Goal: Use online tool/utility: Utilize a website feature to perform a specific function

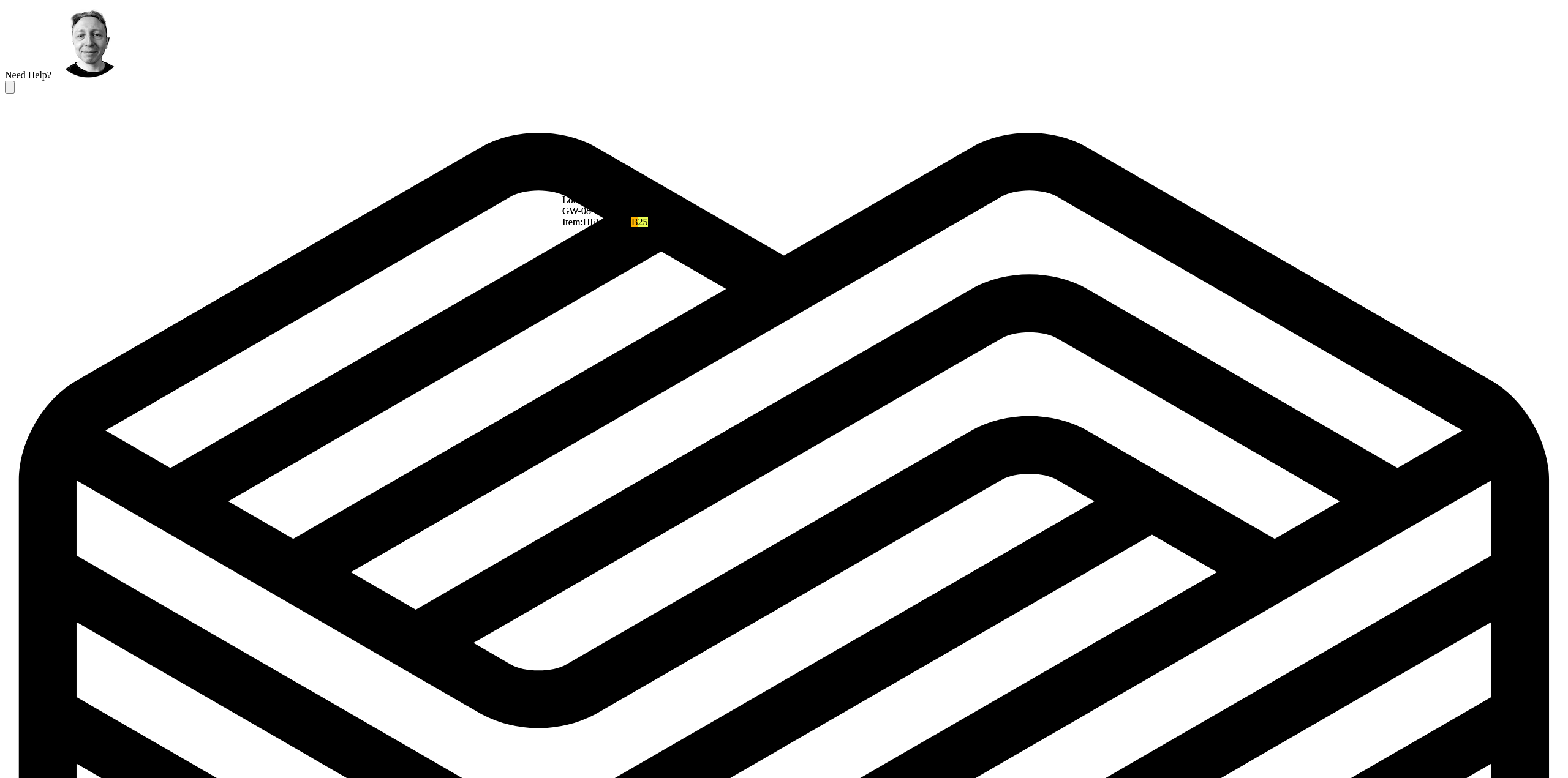
click at [10, 90] on icon at bounding box center [10, 90] width 0 height 0
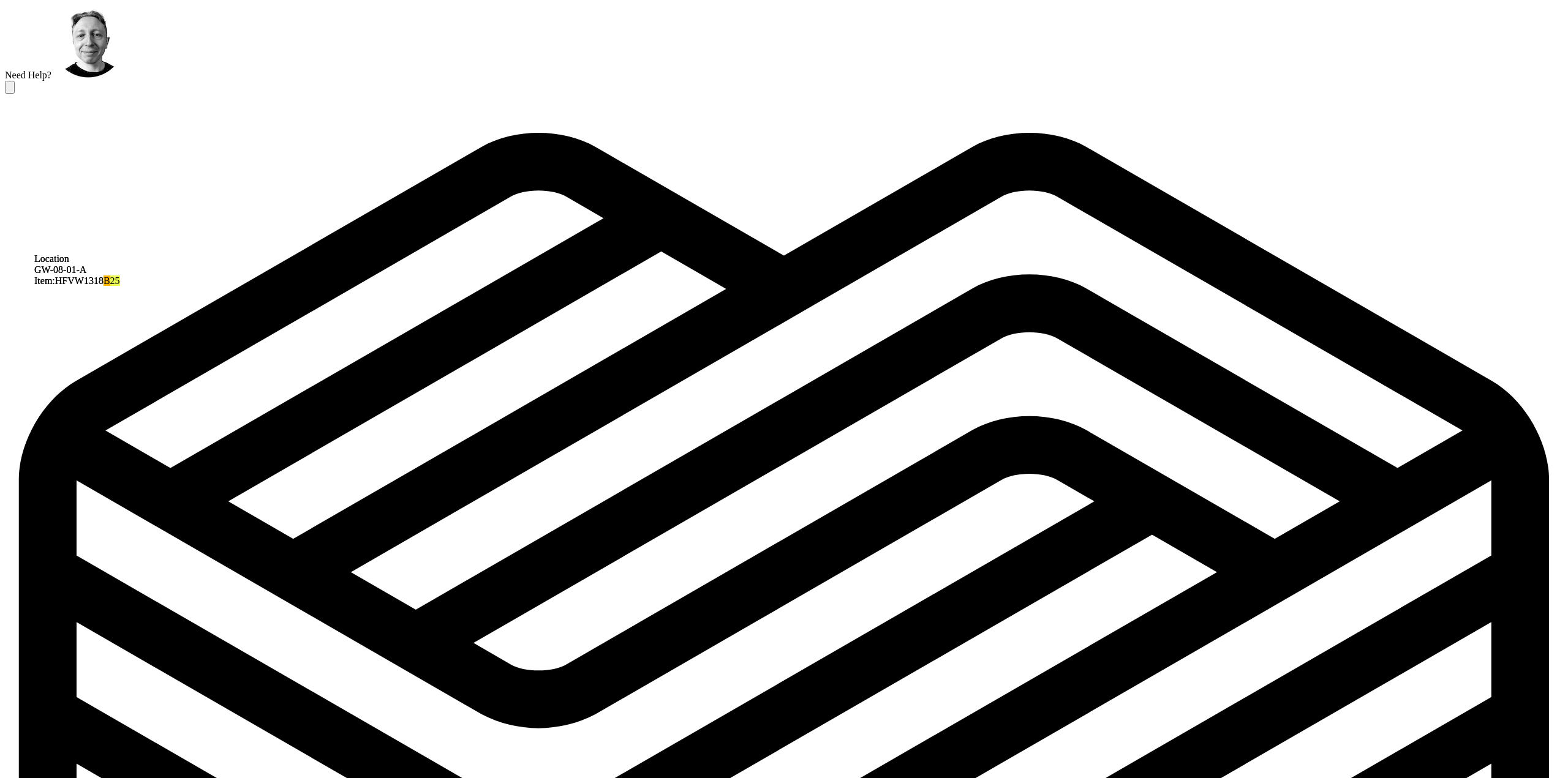
click at [10, 90] on icon at bounding box center [10, 90] width 0 height 0
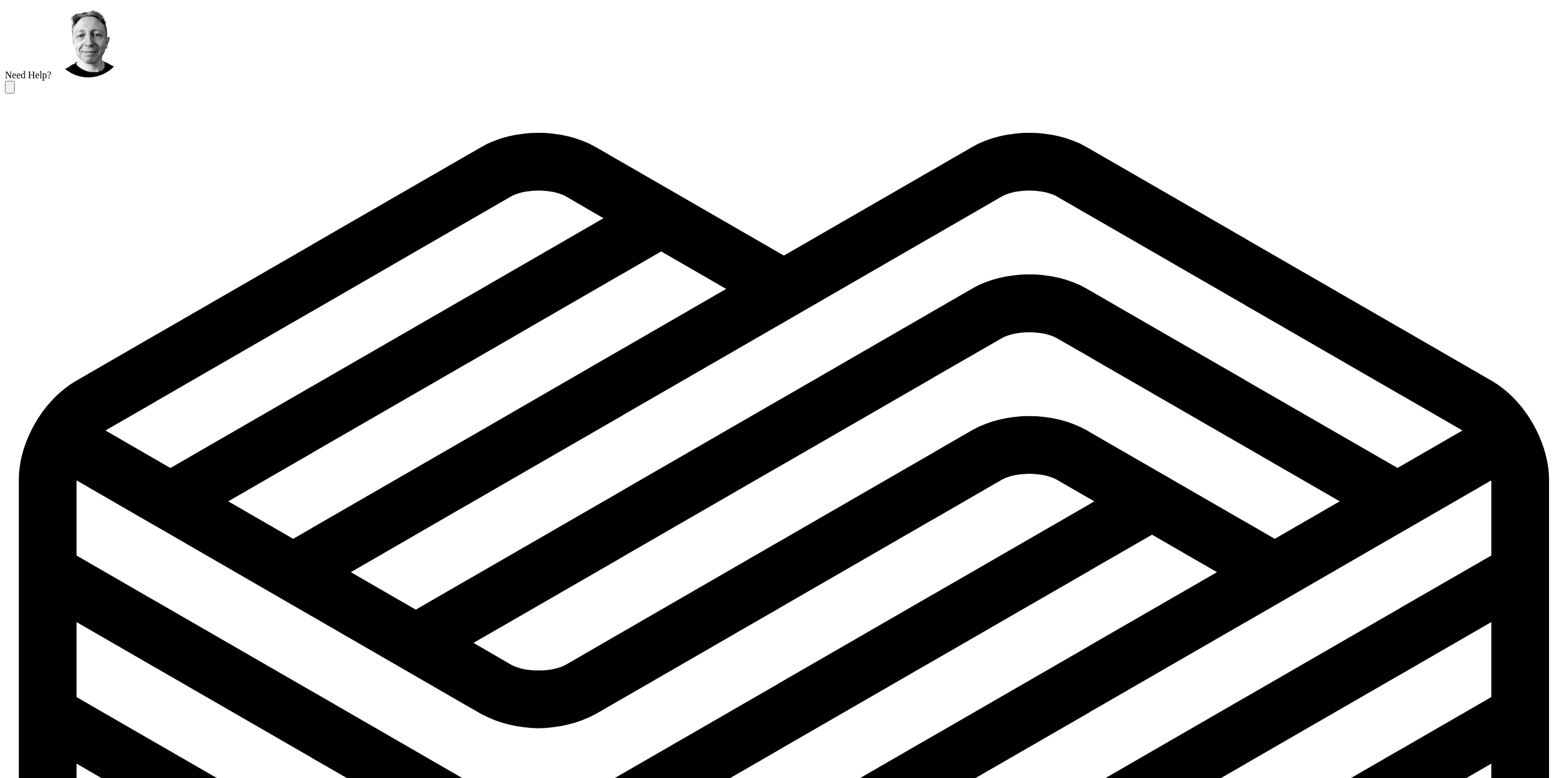
scroll to position [187, 0]
click at [10, 90] on icon at bounding box center [10, 90] width 0 height 0
